Goal: Task Accomplishment & Management: Use online tool/utility

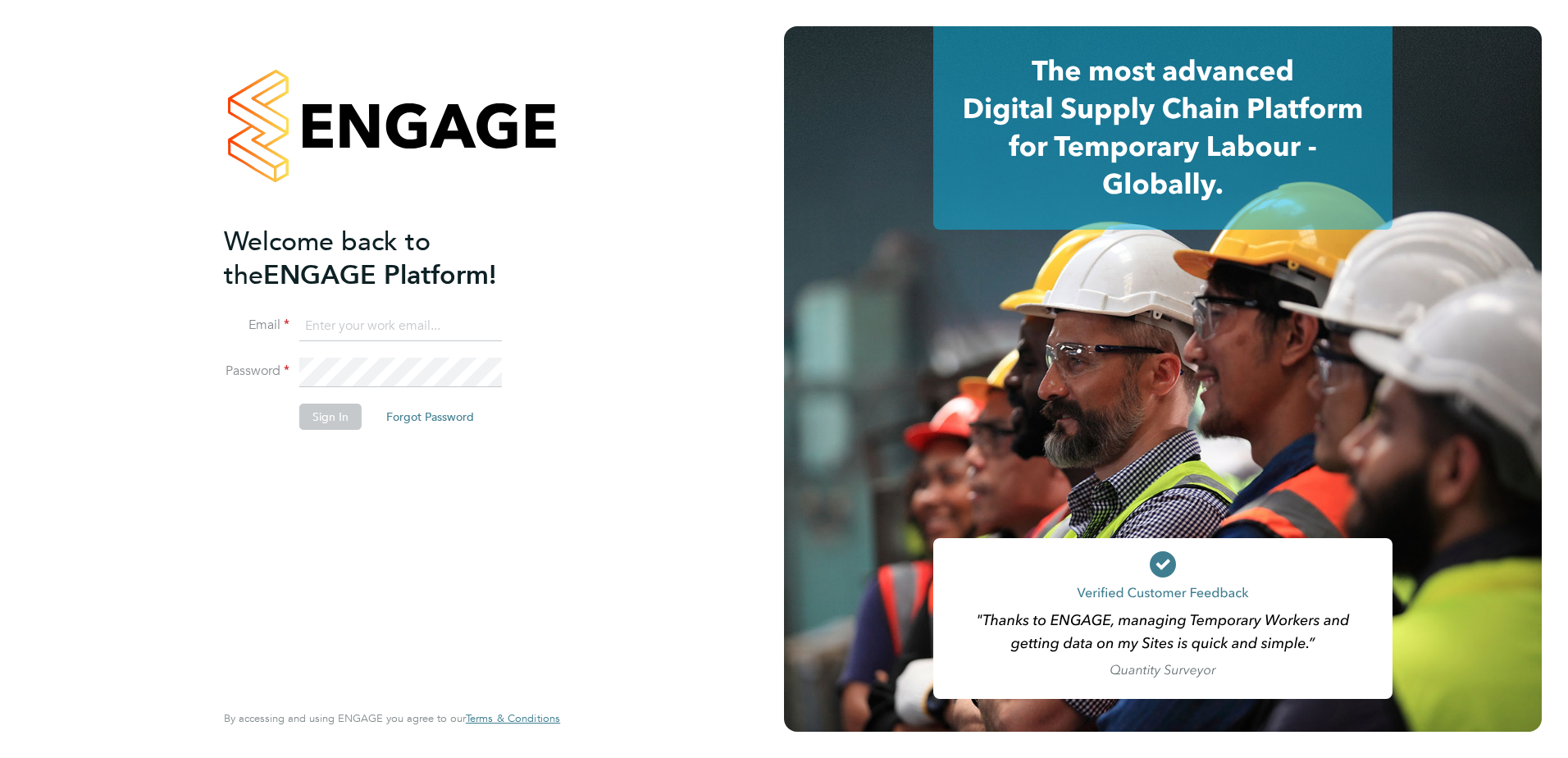
type input "finlay.daly@vistry.co.uk"
drag, startPoint x: 340, startPoint y: 468, endPoint x: 343, endPoint y: 431, distance: 37.1
click at [341, 468] on div "Welcome back to the ENGAGE Platform! Email finlay.daly@vistry.co.uk Password Si…" at bounding box center [383, 461] width 319 height 473
click at [343, 426] on button "Sign In" at bounding box center [330, 416] width 62 height 26
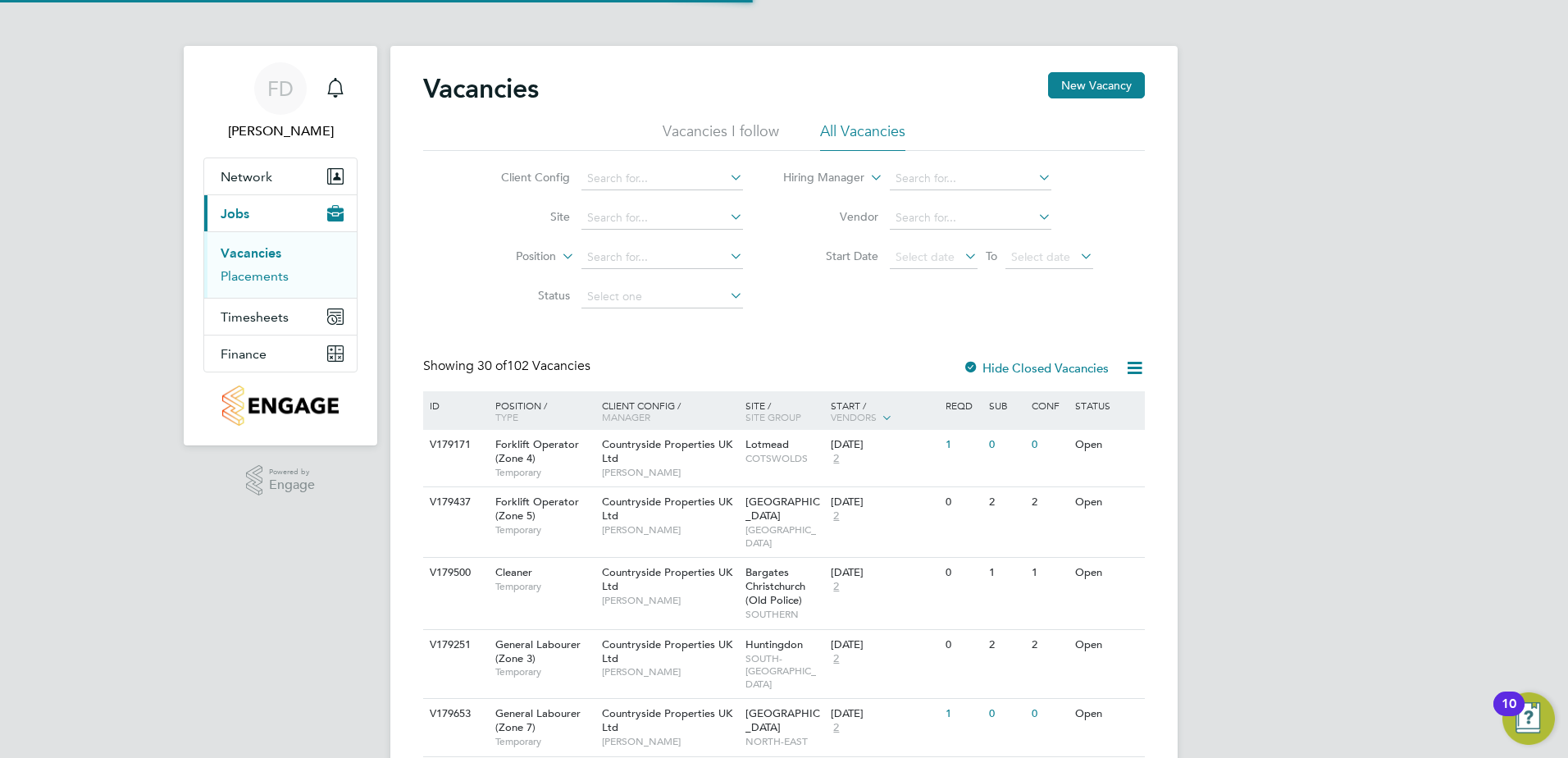
click at [267, 274] on link "Placements" at bounding box center [254, 276] width 68 height 16
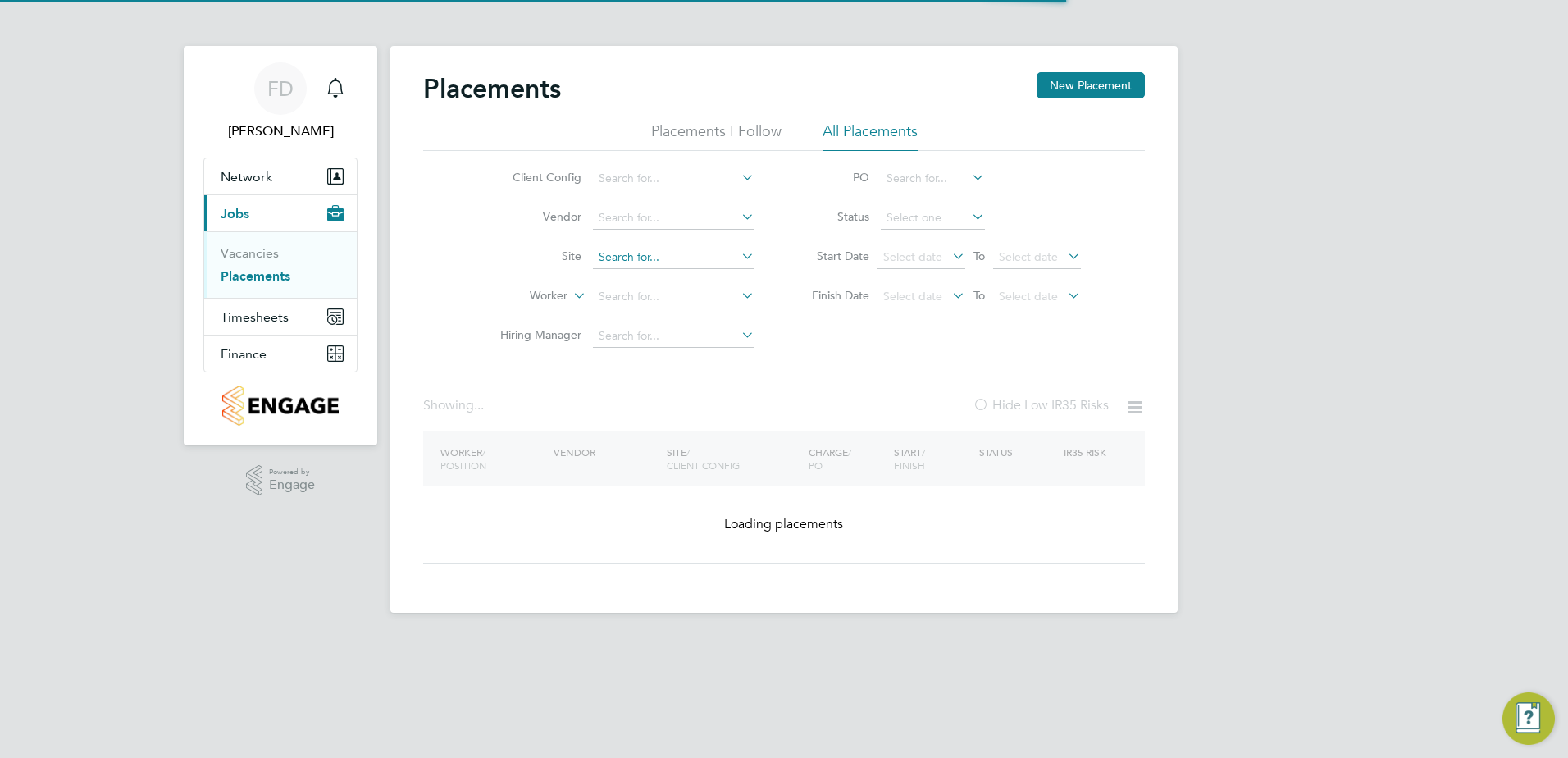
click at [658, 262] on input at bounding box center [673, 257] width 161 height 23
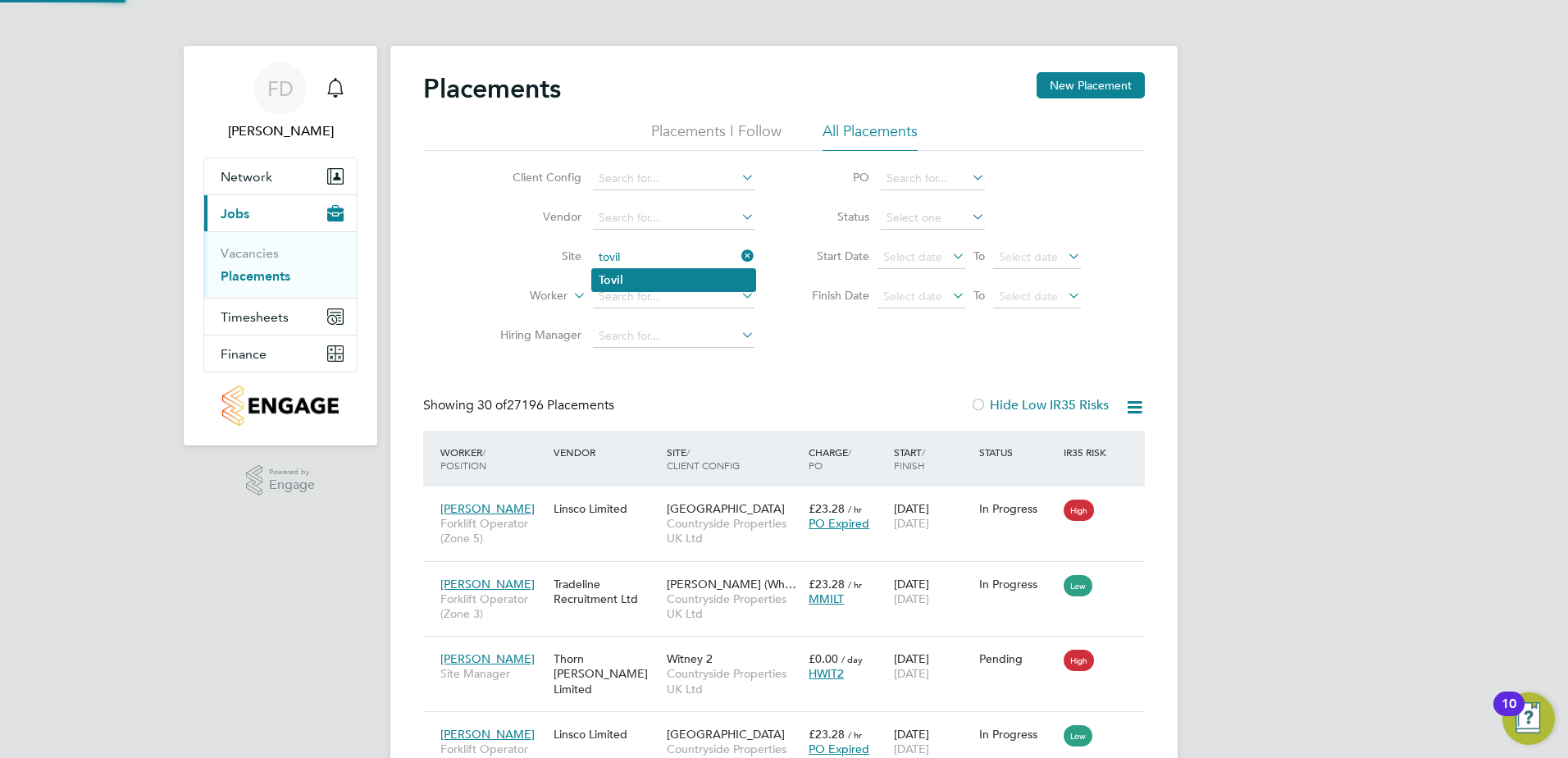
click at [660, 274] on li "Tovil" at bounding box center [673, 280] width 163 height 22
type input "Tovil"
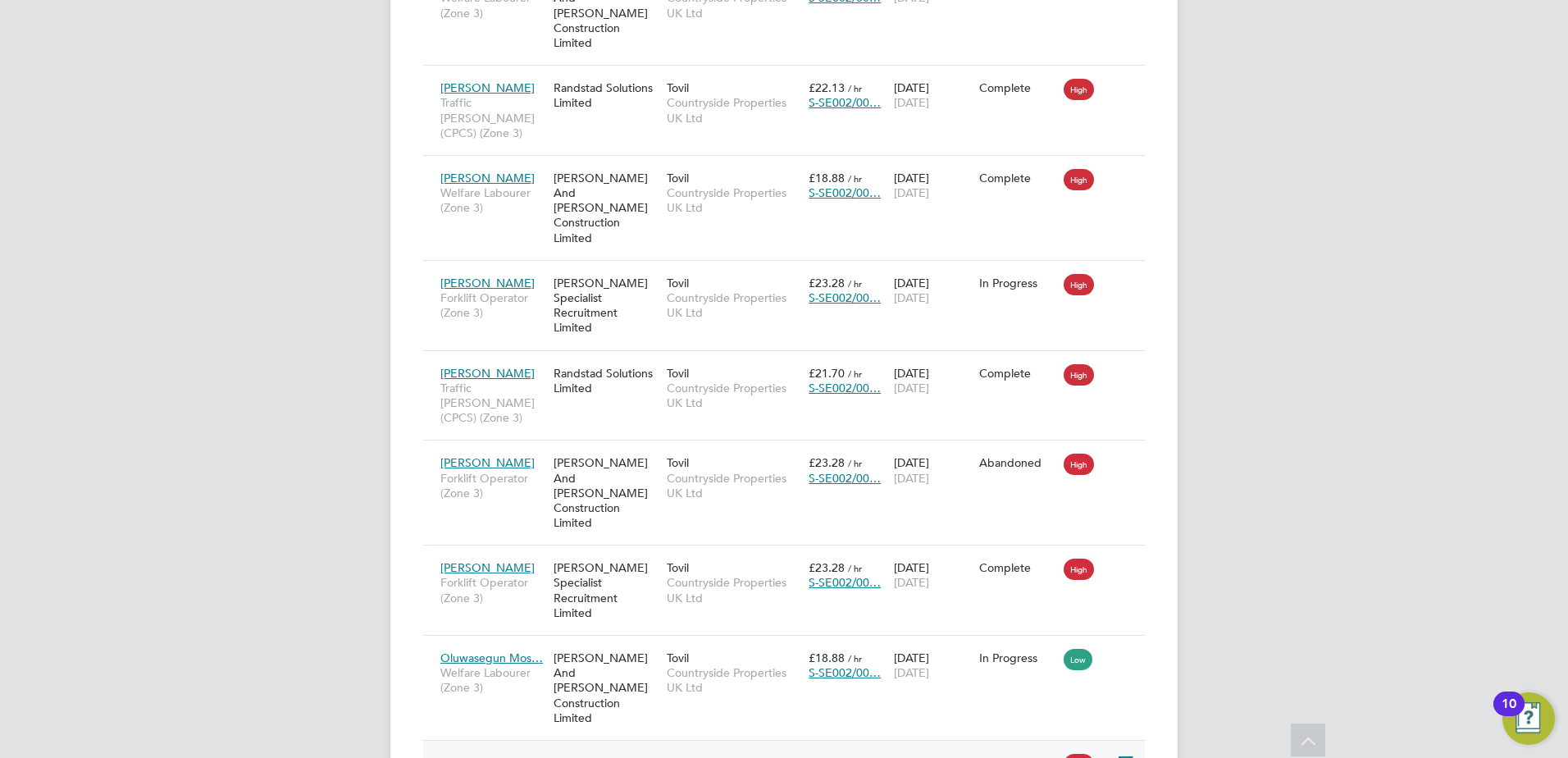
click at [1119, 753] on icon at bounding box center [1124, 762] width 17 height 19
click at [1099, 548] on li "Replace Worker" at bounding box center [1074, 549] width 116 height 23
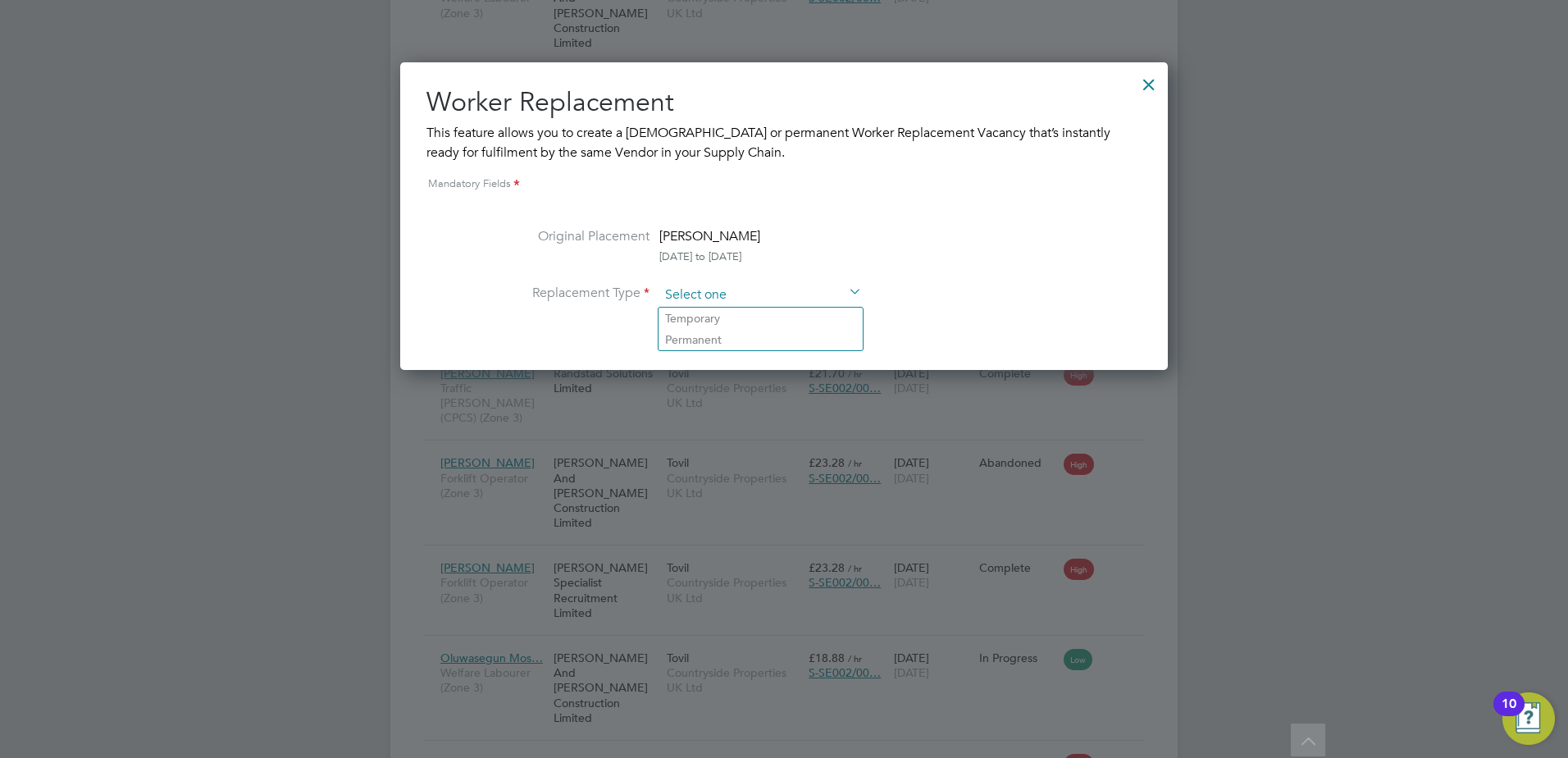
click at [824, 296] on input at bounding box center [760, 294] width 203 height 24
click at [772, 313] on li "Temporary" at bounding box center [760, 318] width 204 height 21
type input "Temporary"
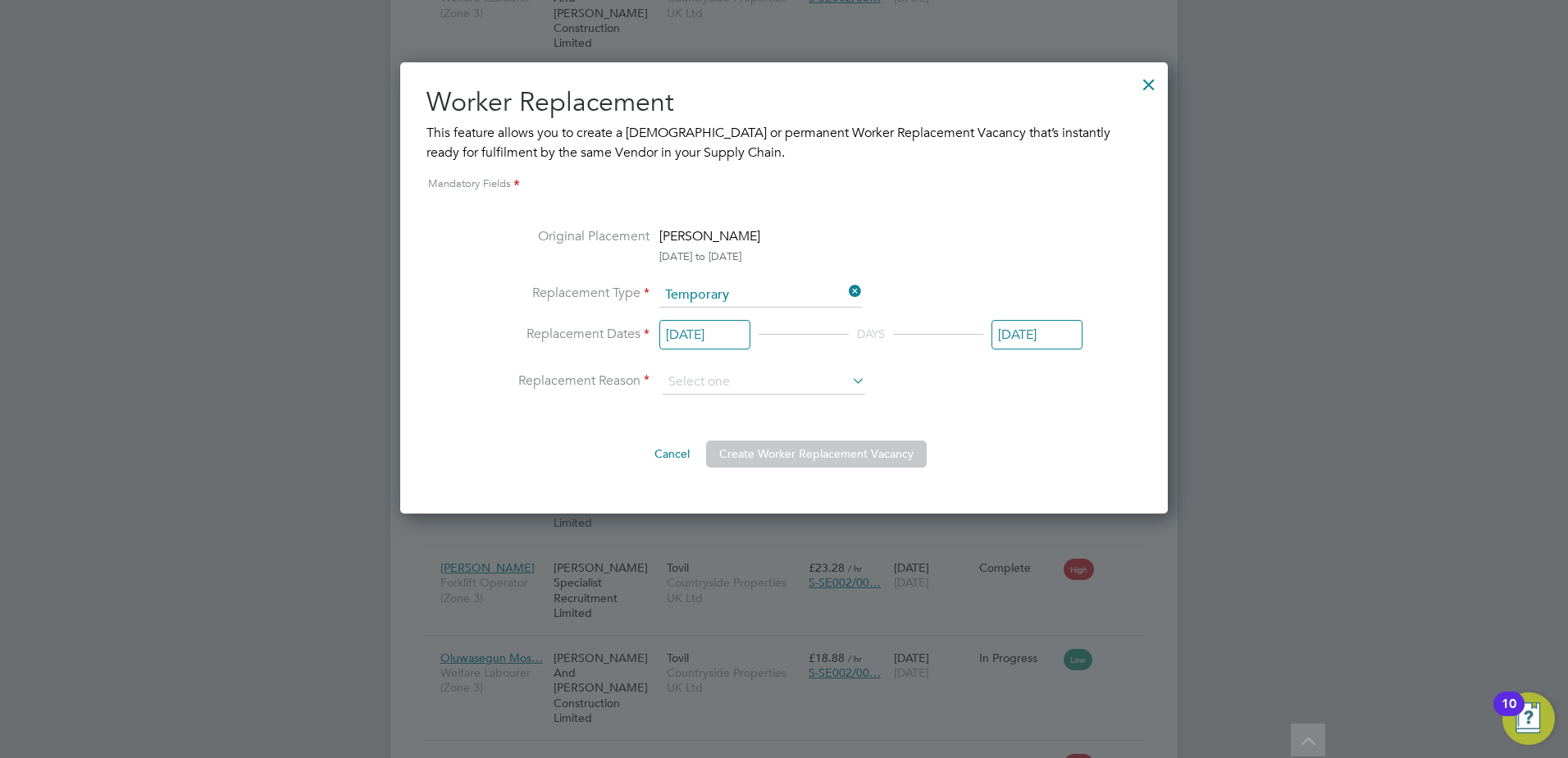
click at [729, 334] on input "[DATE]" at bounding box center [705, 335] width 91 height 30
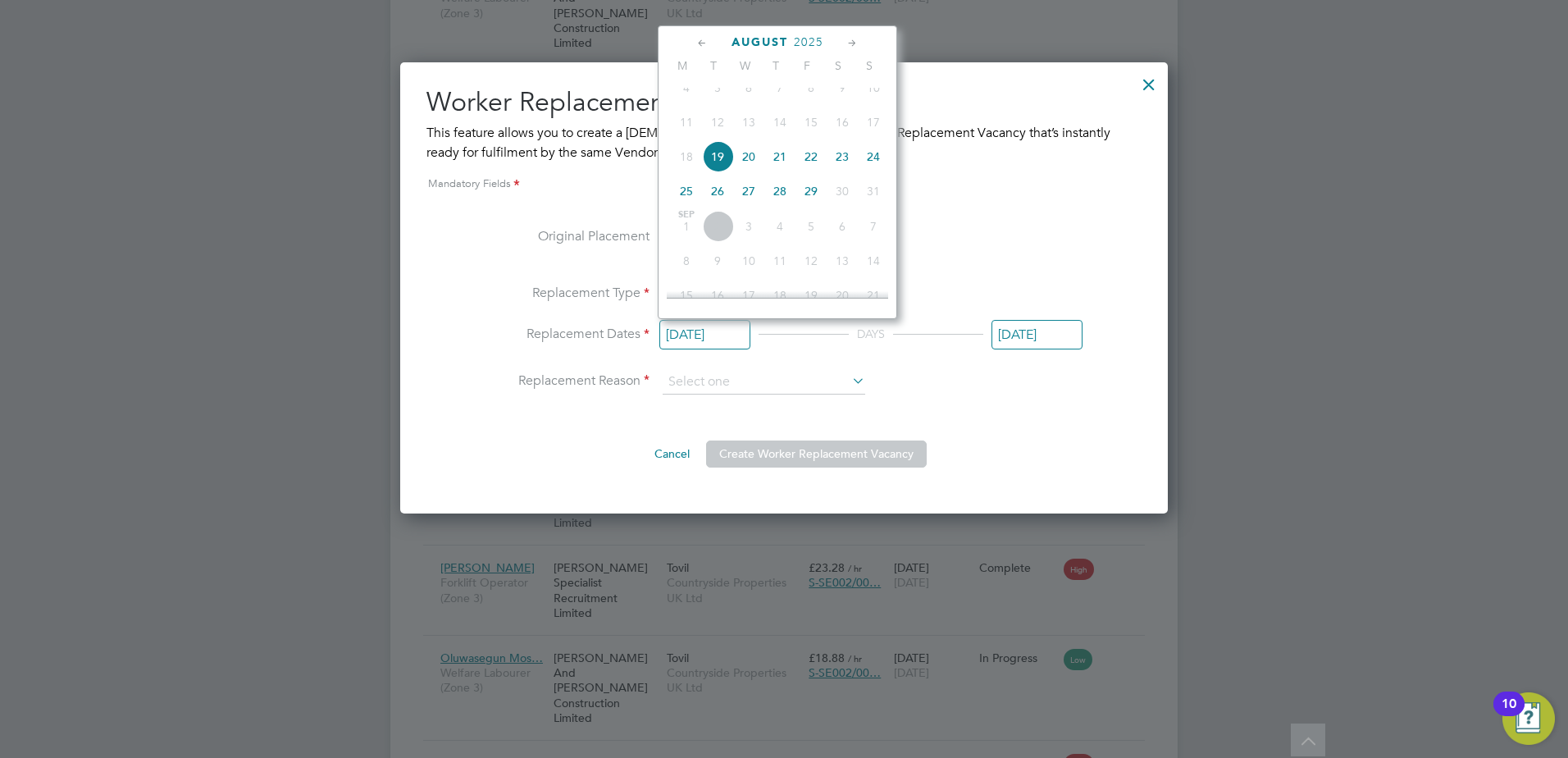
click at [700, 45] on icon at bounding box center [702, 43] width 16 height 18
click at [855, 39] on icon at bounding box center [853, 43] width 16 height 18
click at [719, 235] on span "26" at bounding box center [717, 228] width 31 height 31
type input "[DATE]"
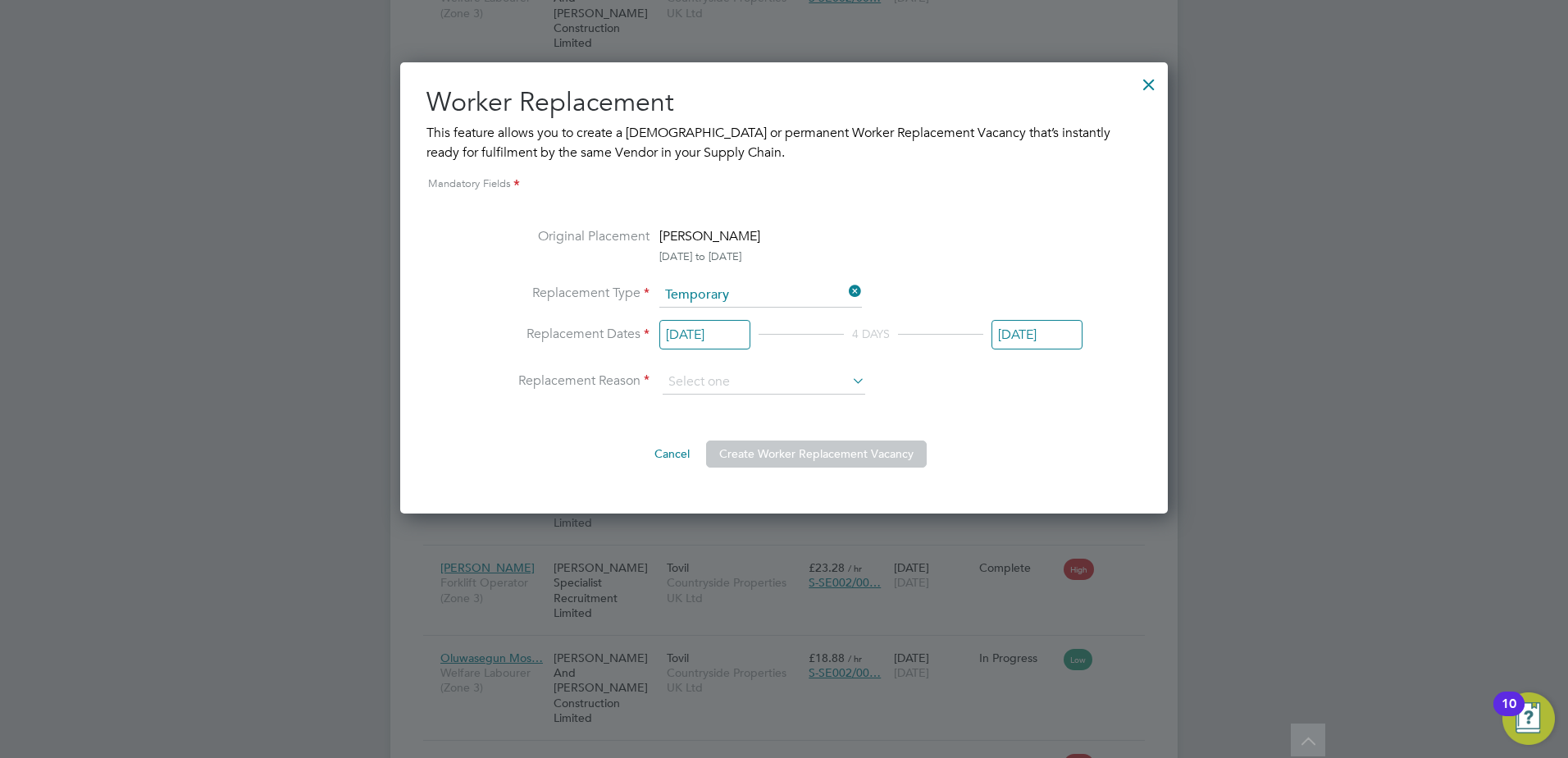
click at [1060, 347] on input "[DATE]" at bounding box center [1037, 335] width 91 height 30
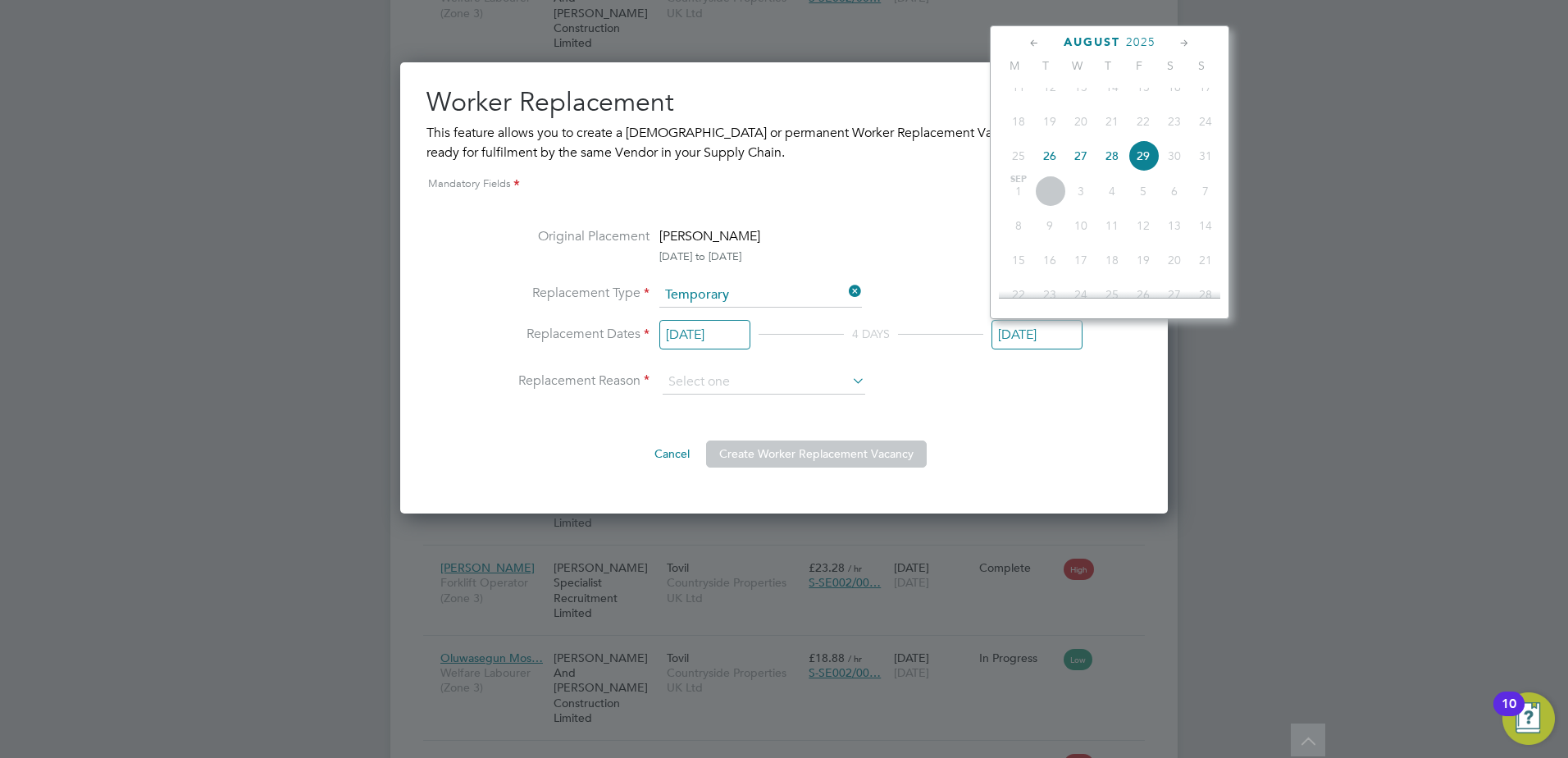
click at [1055, 171] on span "26" at bounding box center [1049, 156] width 31 height 31
type input "[DATE]"
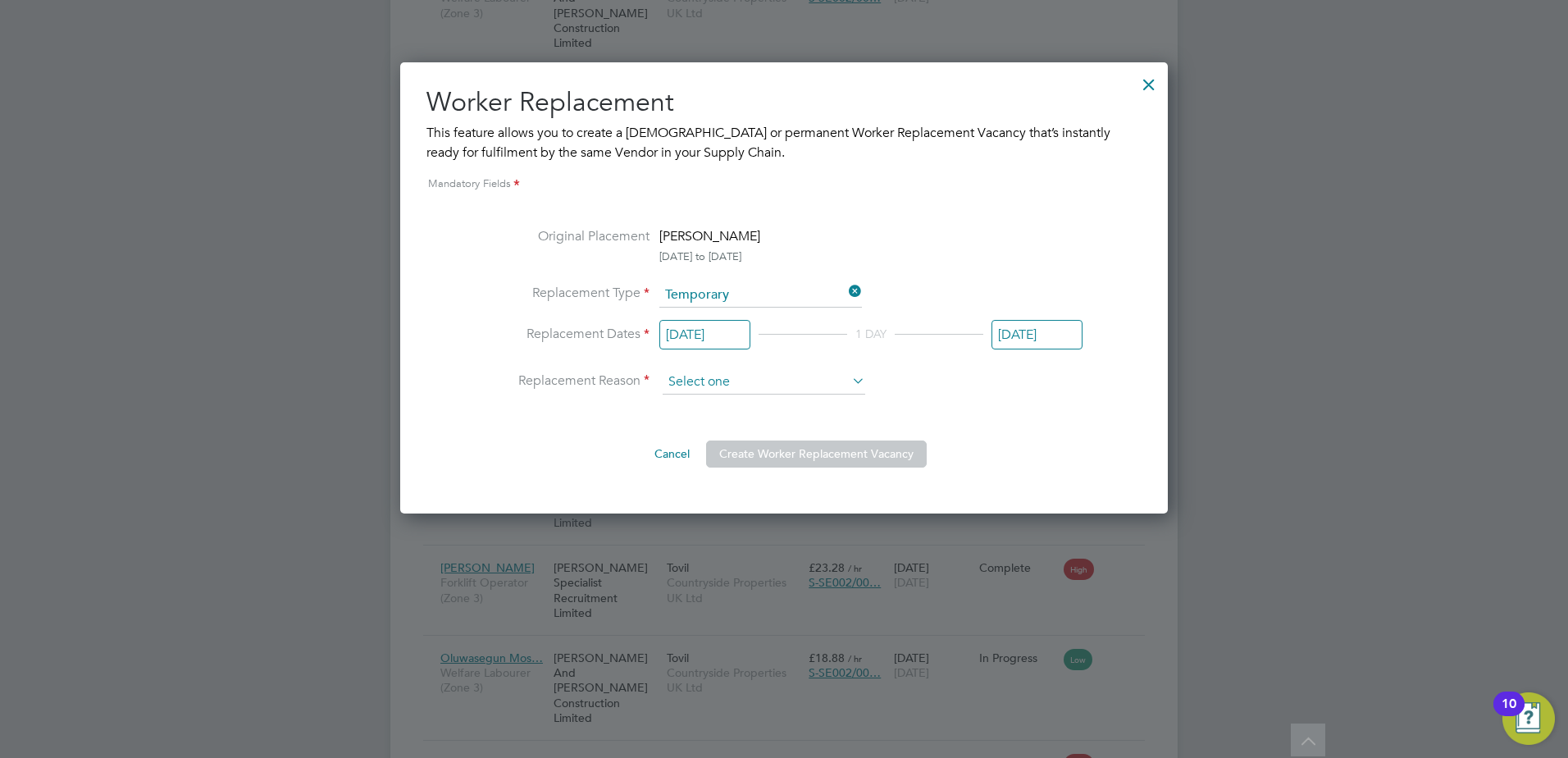
click at [837, 378] on input at bounding box center [763, 382] width 203 height 24
click at [752, 424] on li "Holiday" at bounding box center [763, 427] width 204 height 21
type input "Holiday"
click at [858, 452] on button "Create Worker Replacement Vacancy" at bounding box center [816, 453] width 220 height 26
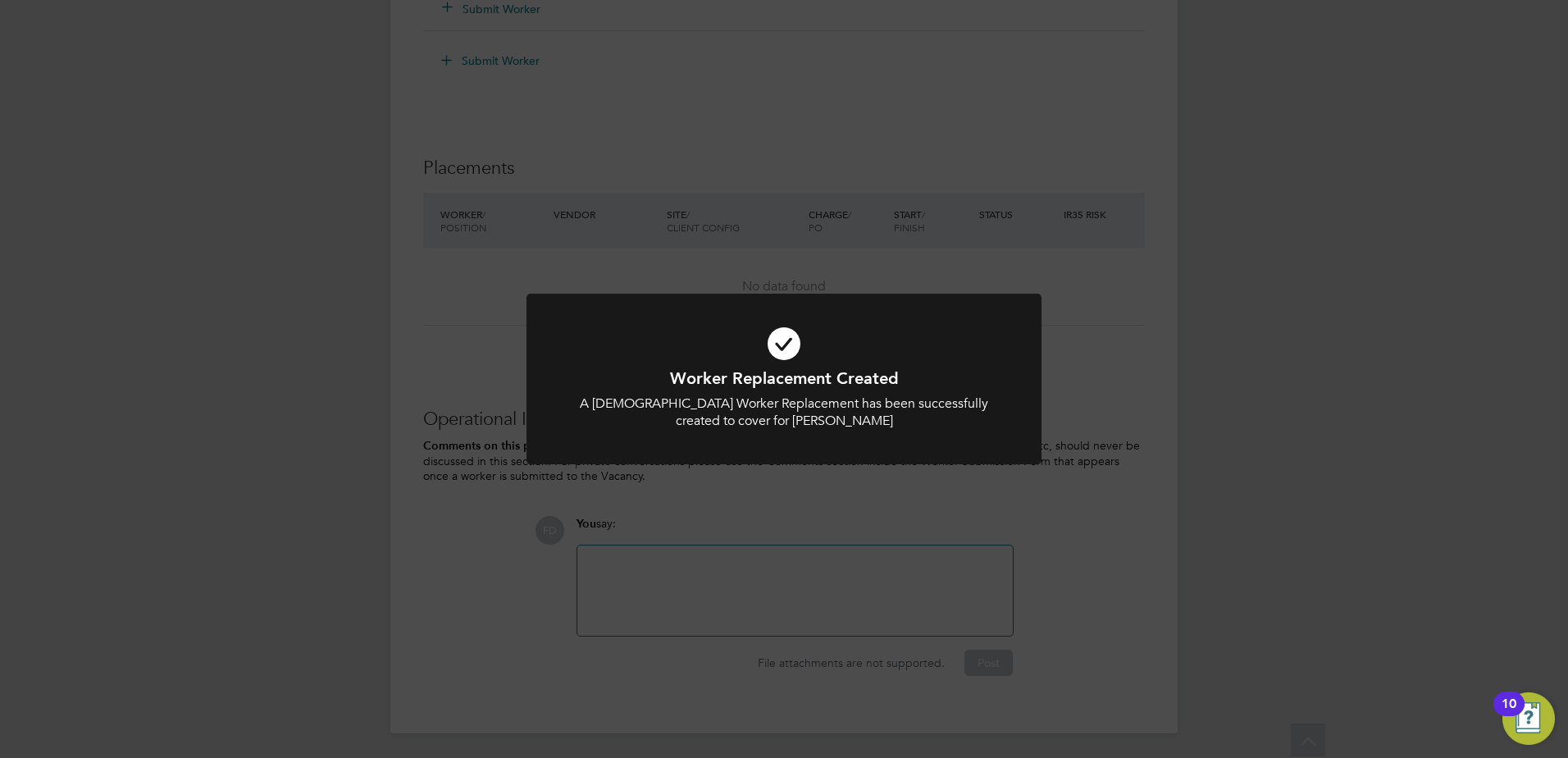
click at [942, 308] on div at bounding box center [784, 379] width 515 height 171
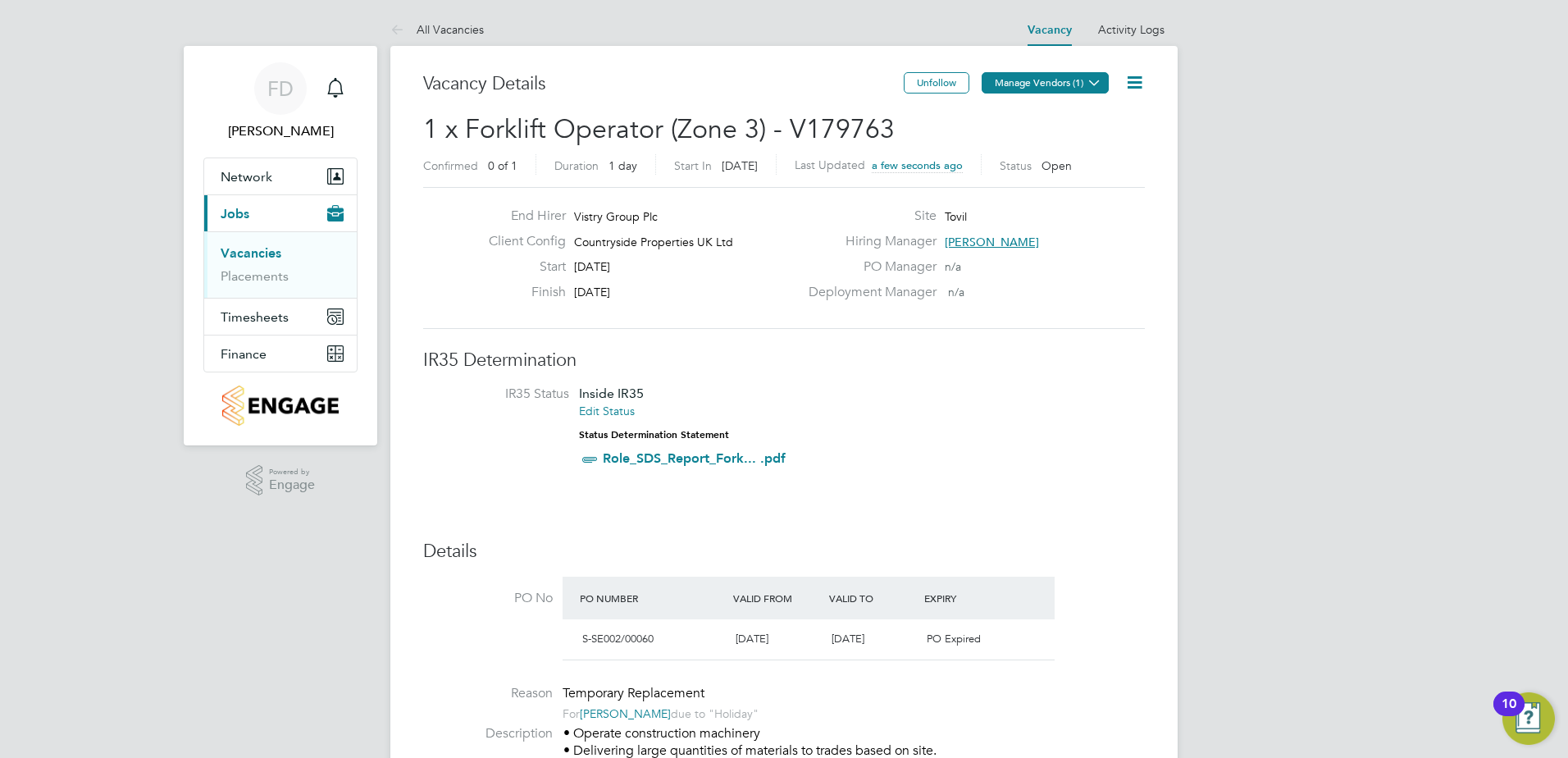
click at [1058, 82] on button "Manage Vendors (1)" at bounding box center [1044, 82] width 127 height 21
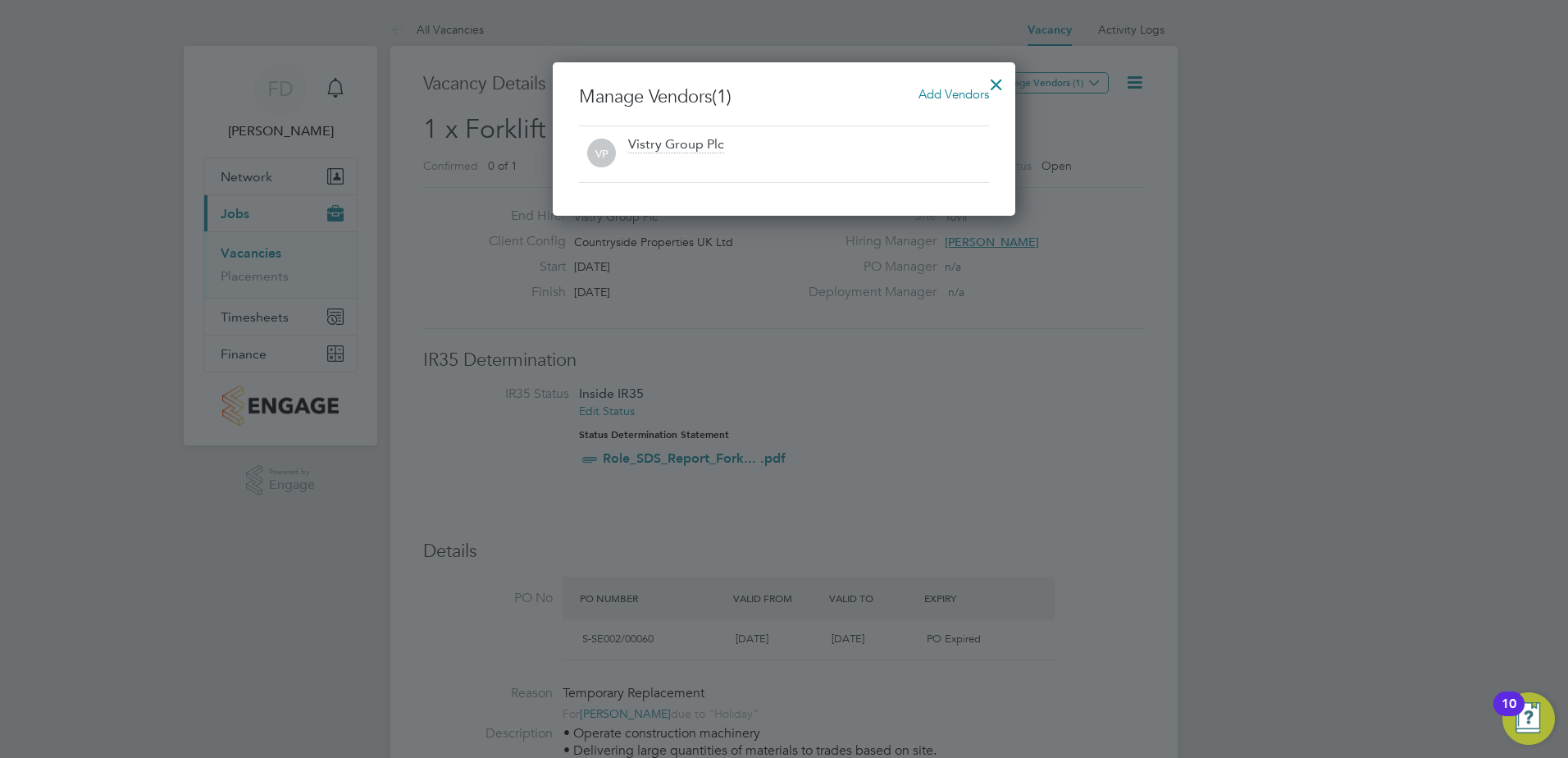
click at [944, 92] on span "Add Vendors" at bounding box center [953, 93] width 71 height 16
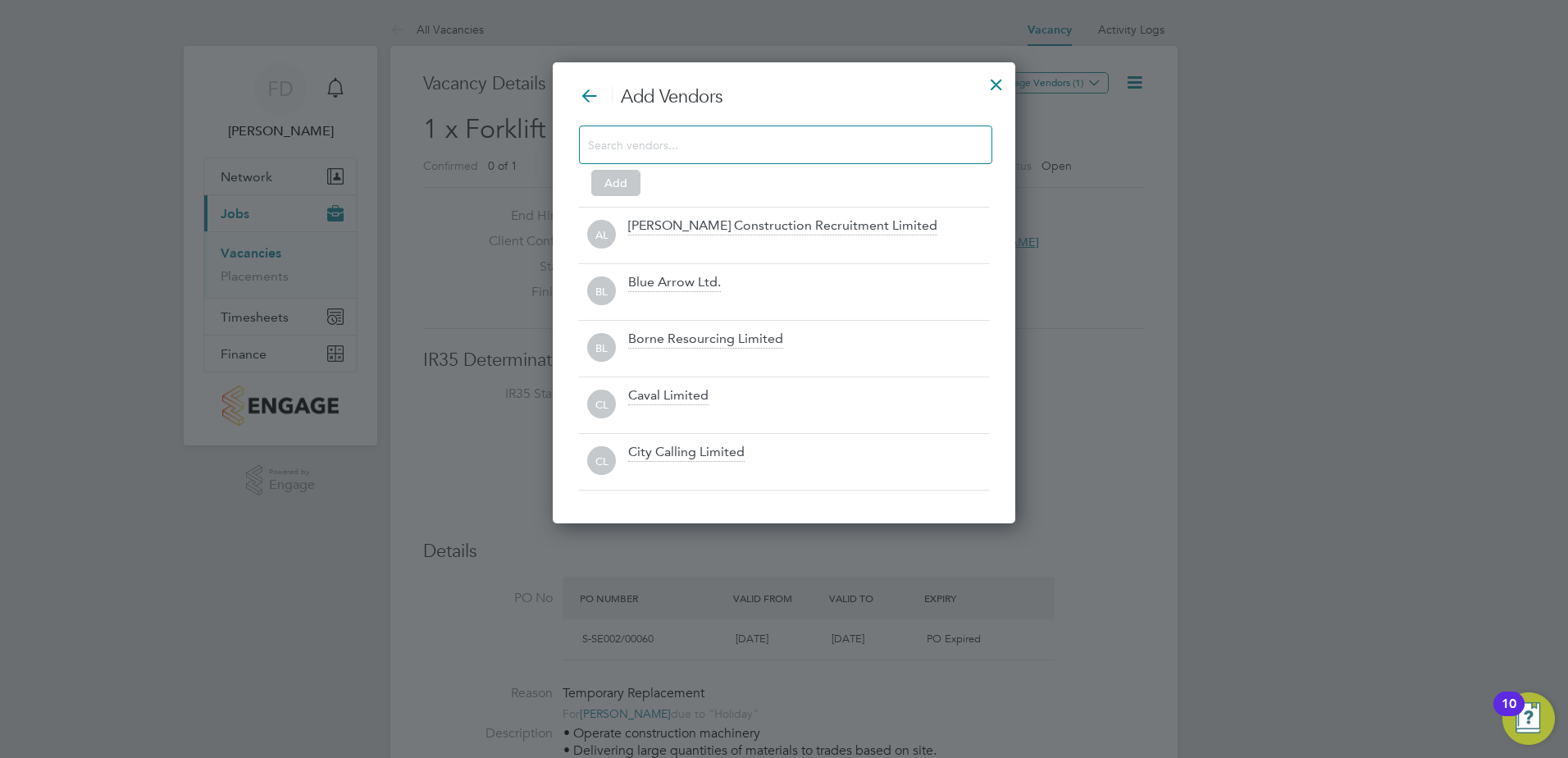
click at [792, 162] on div at bounding box center [786, 145] width 414 height 39
click at [792, 146] on input at bounding box center [772, 144] width 369 height 21
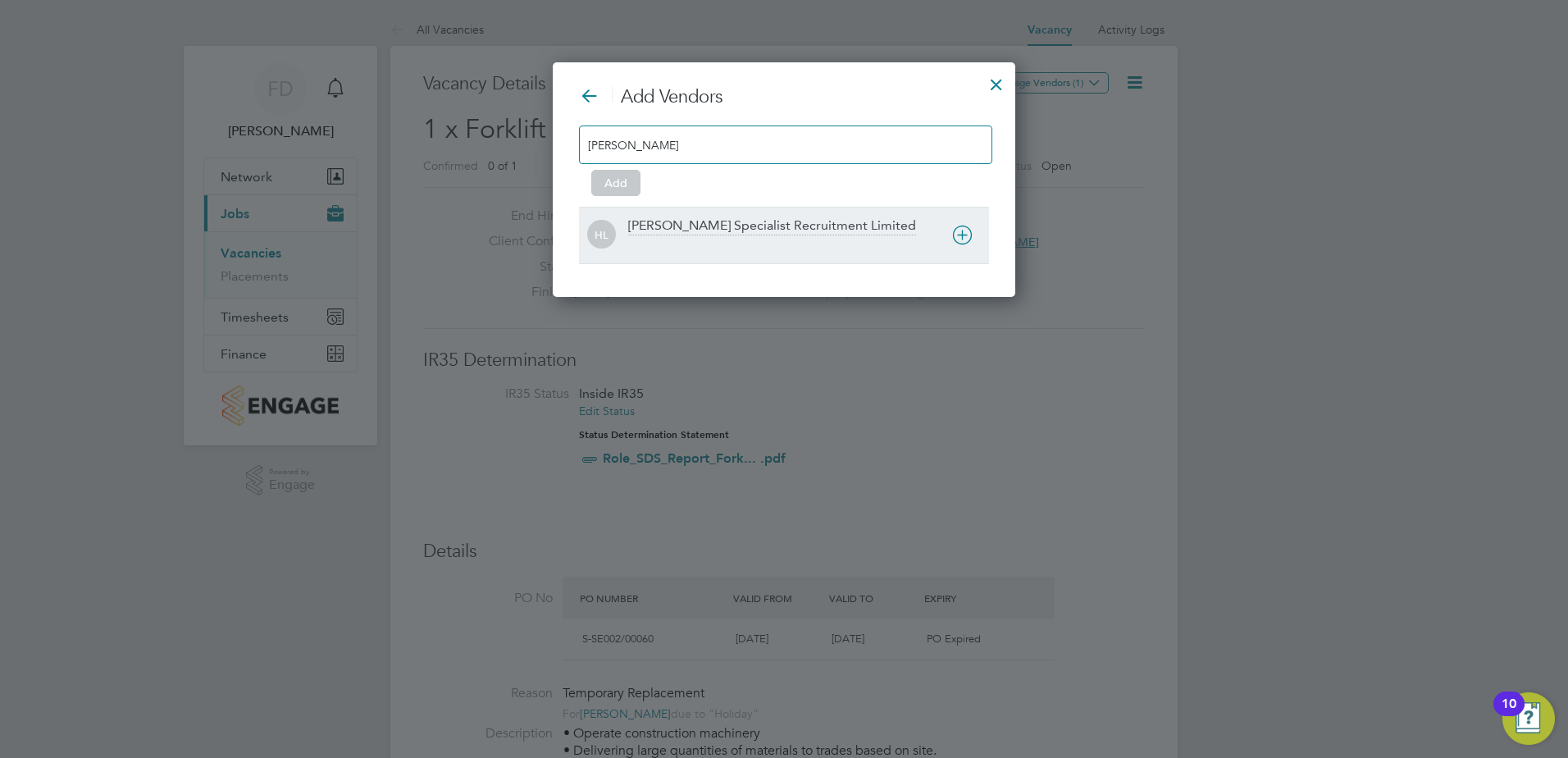
type input "[PERSON_NAME]"
click at [795, 239] on div at bounding box center [808, 246] width 361 height 17
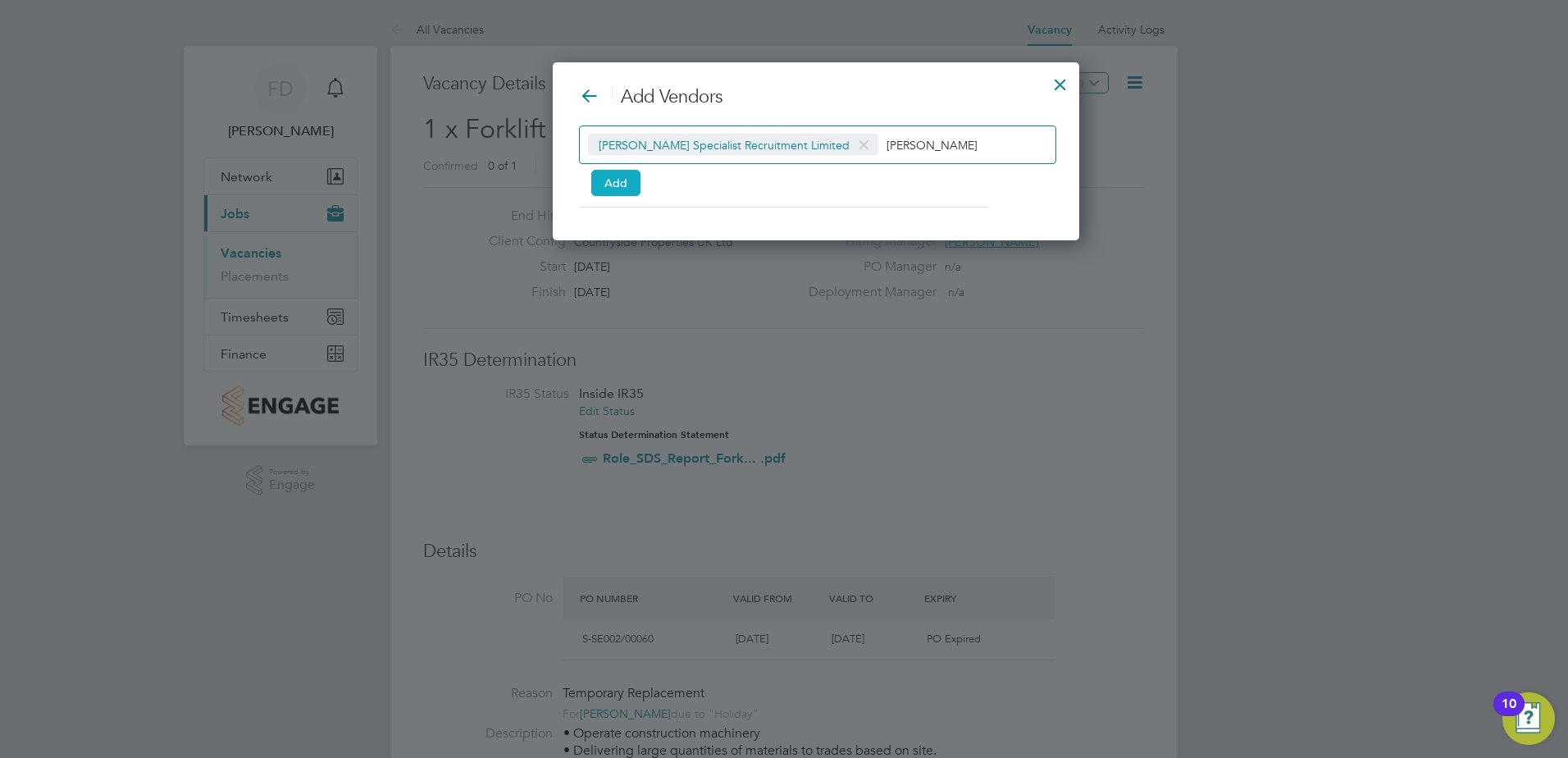
click at [616, 185] on button "Add" at bounding box center [615, 183] width 50 height 26
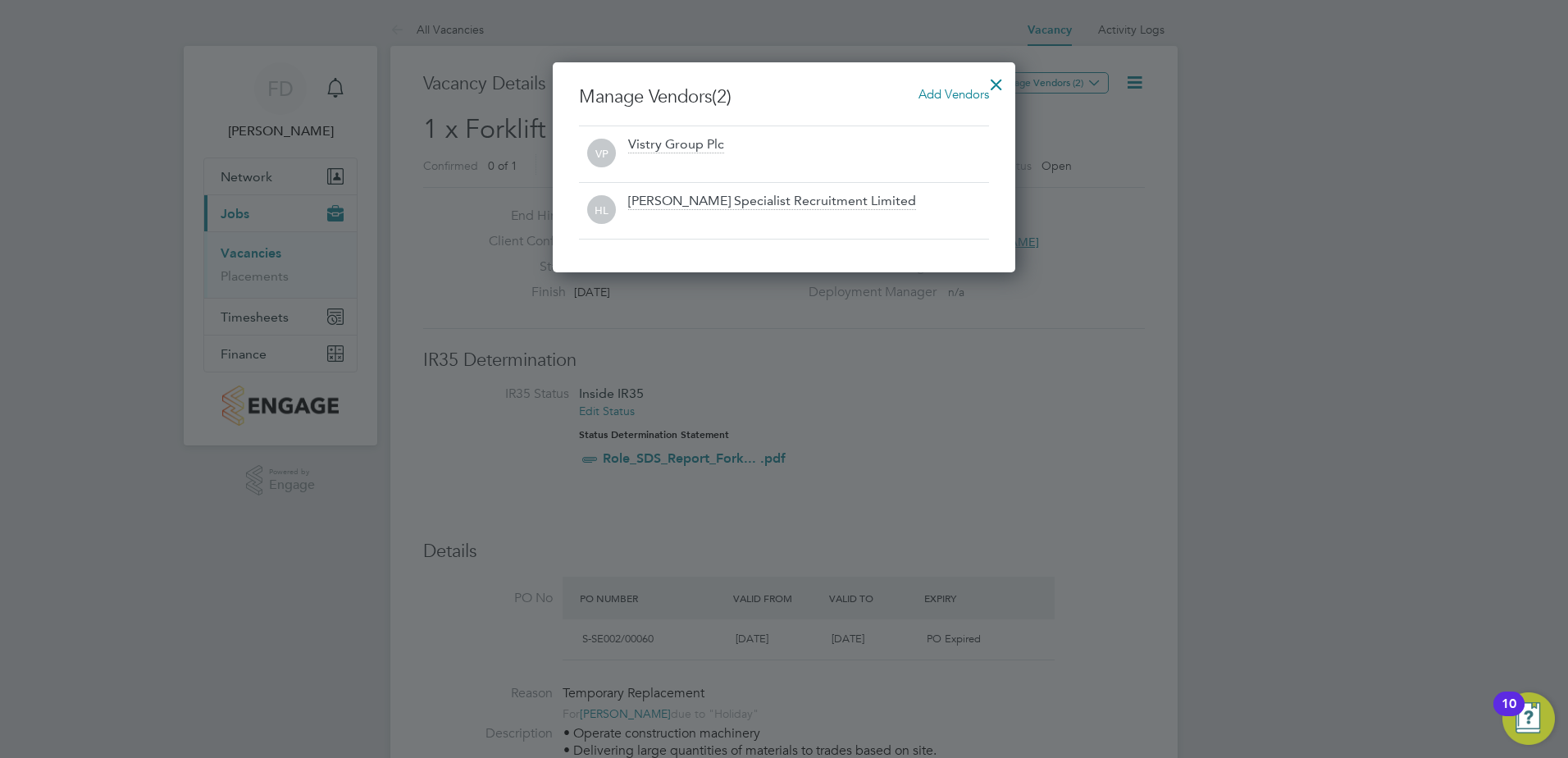
click at [998, 87] on div at bounding box center [995, 80] width 29 height 29
